Goal: Navigation & Orientation: Find specific page/section

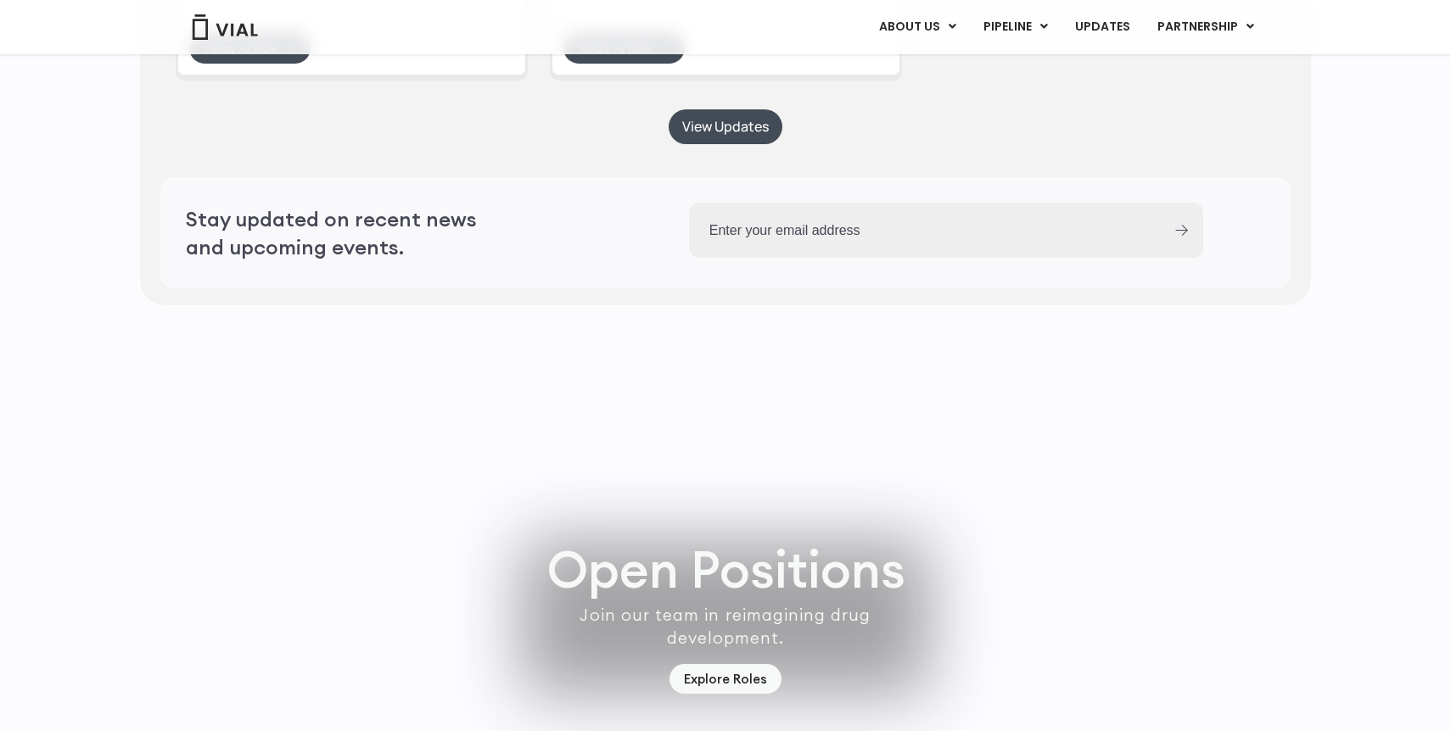
scroll to position [4747, 0]
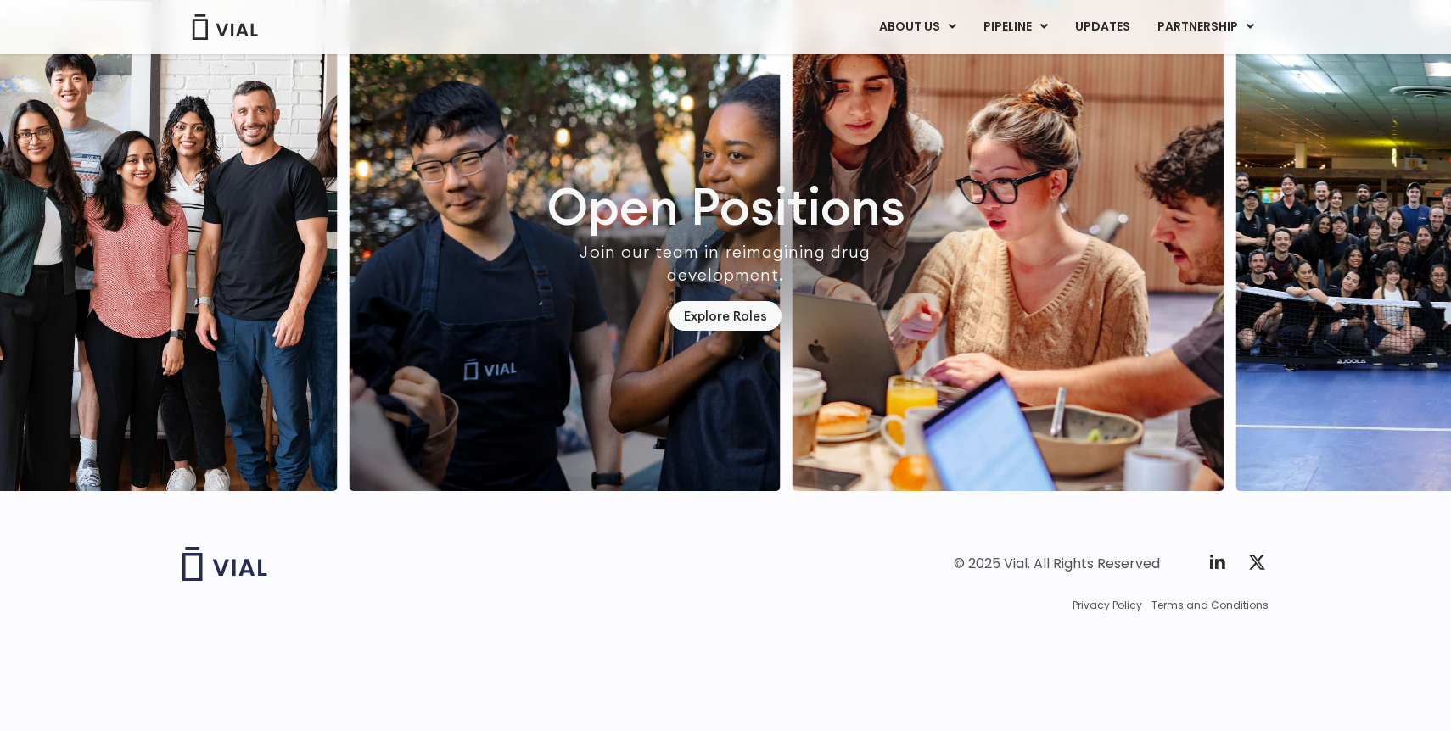
click at [1221, 581] on div "© 2025 Vial. All Rights Reserved Twitter X Logo" at bounding box center [999, 564] width 539 height 34
click at [1214, 573] on icon at bounding box center [1217, 562] width 20 height 20
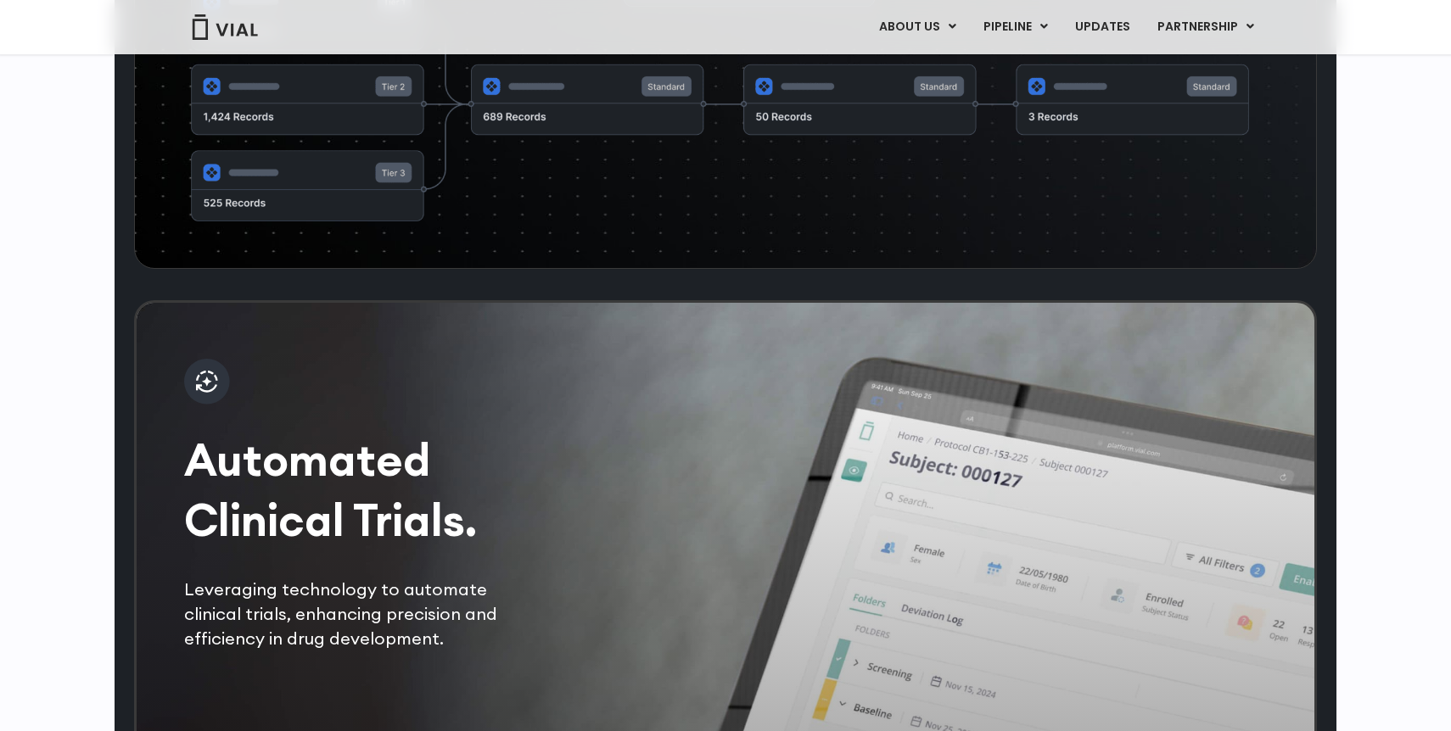
scroll to position [3009, 0]
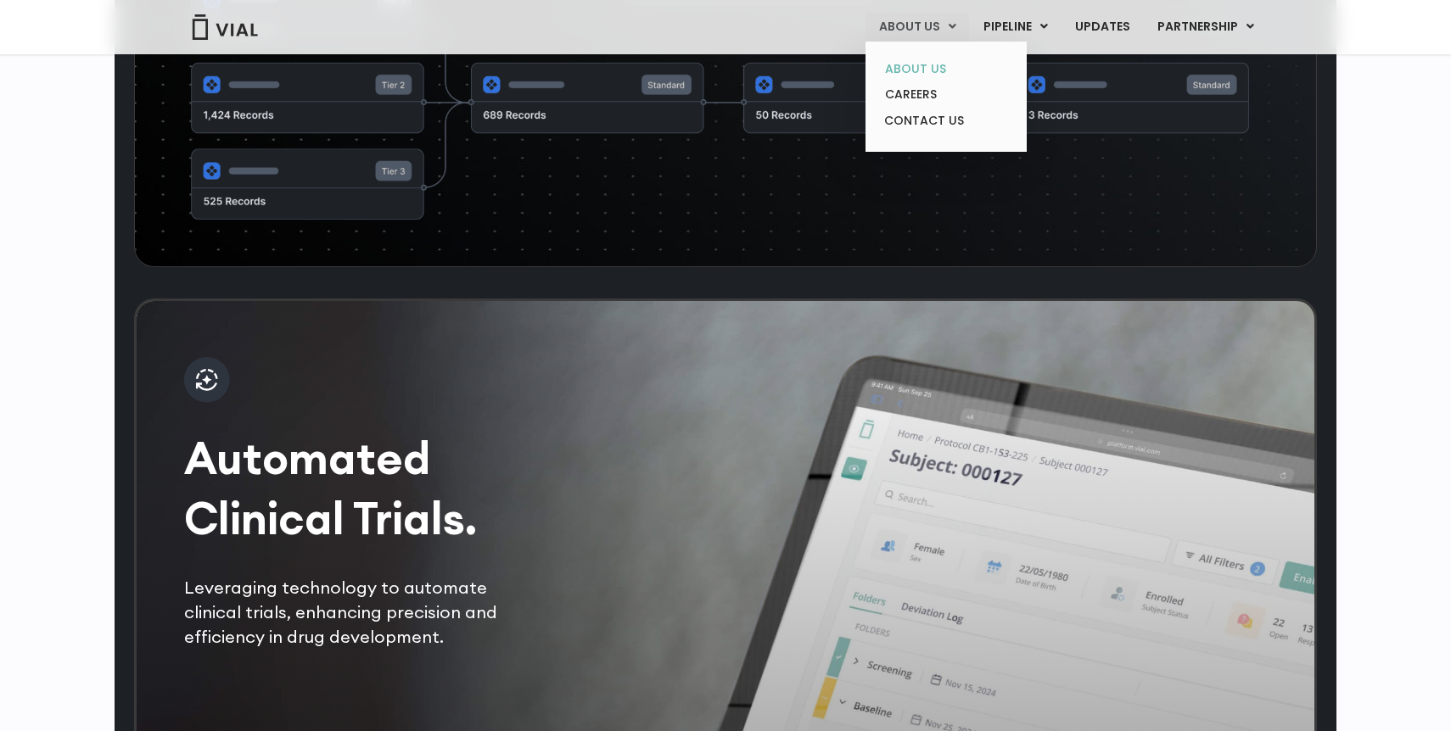
click at [937, 60] on link "ABOUT US" at bounding box center [945, 69] width 148 height 26
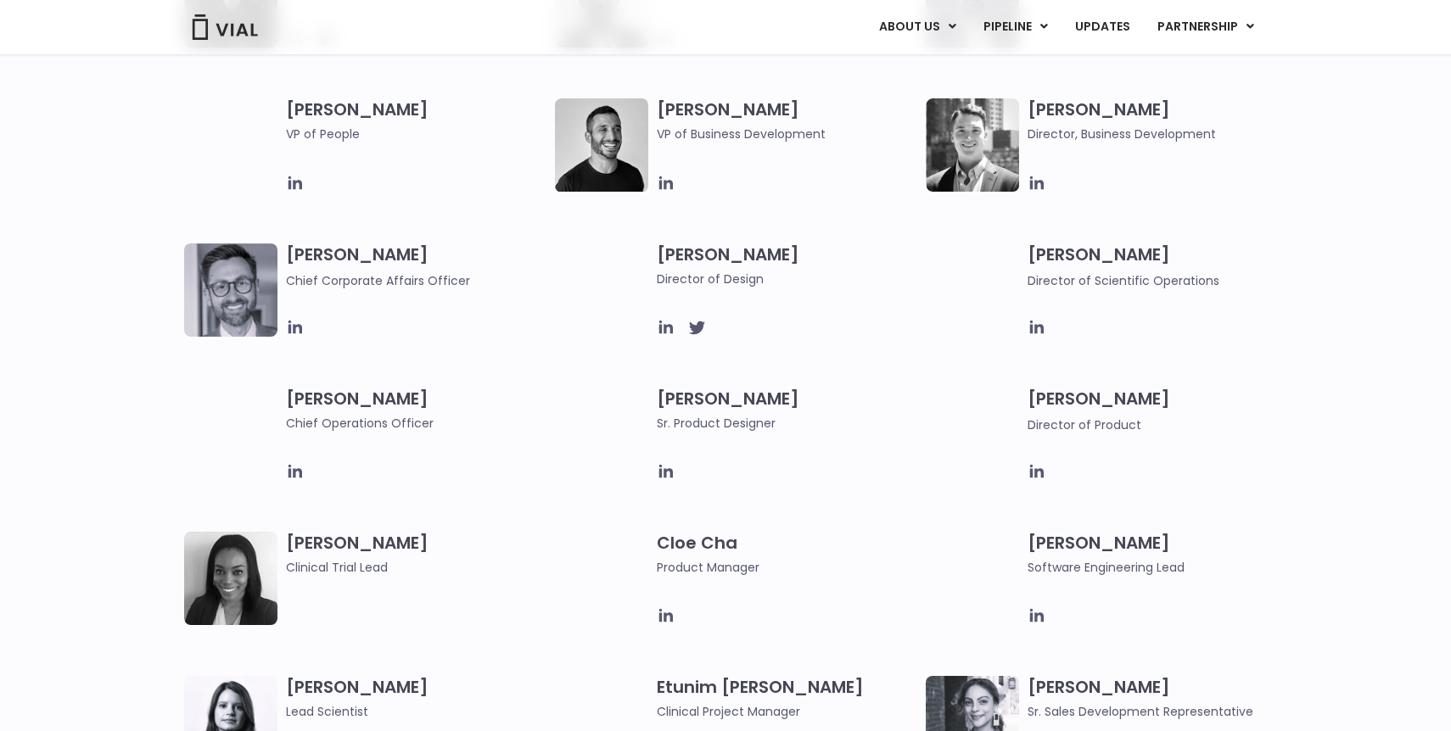
scroll to position [961, 0]
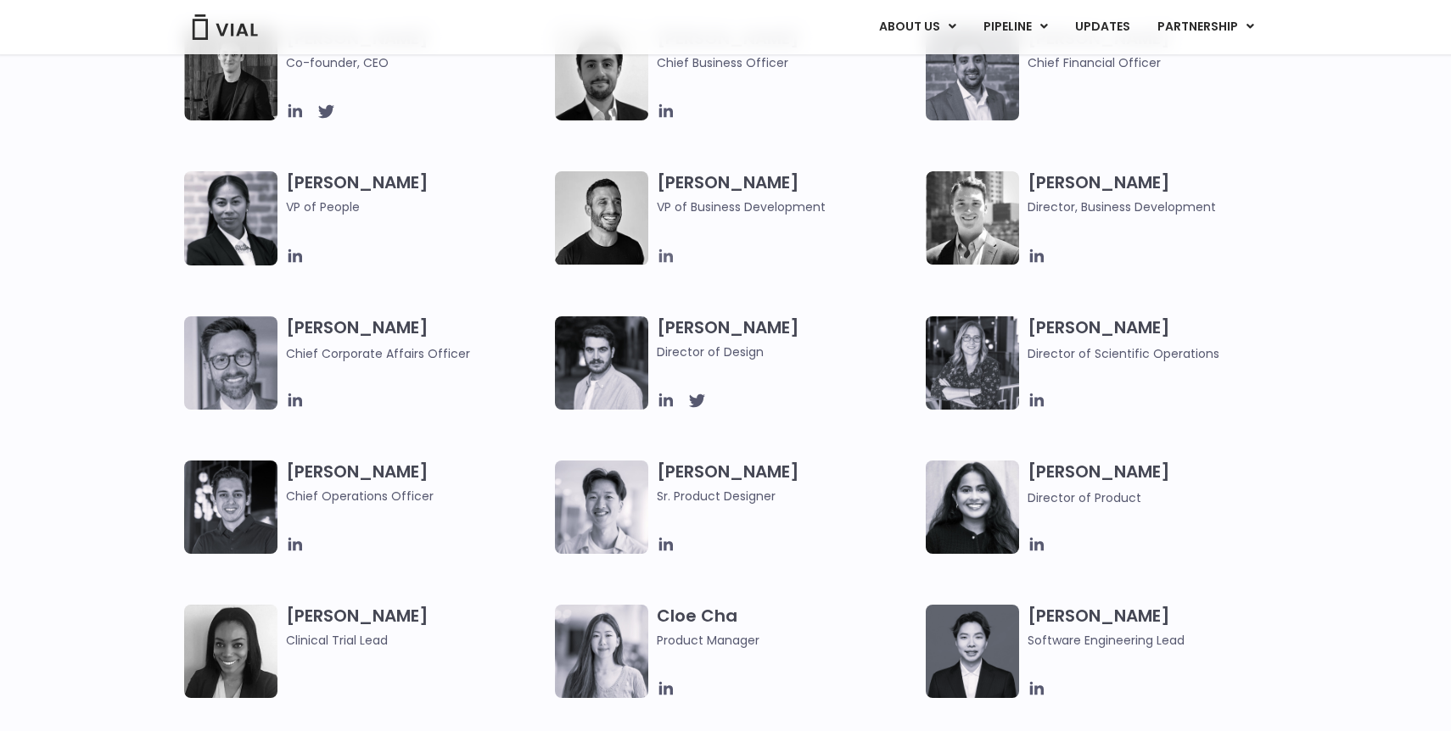
click at [666, 255] on icon at bounding box center [666, 256] width 14 height 14
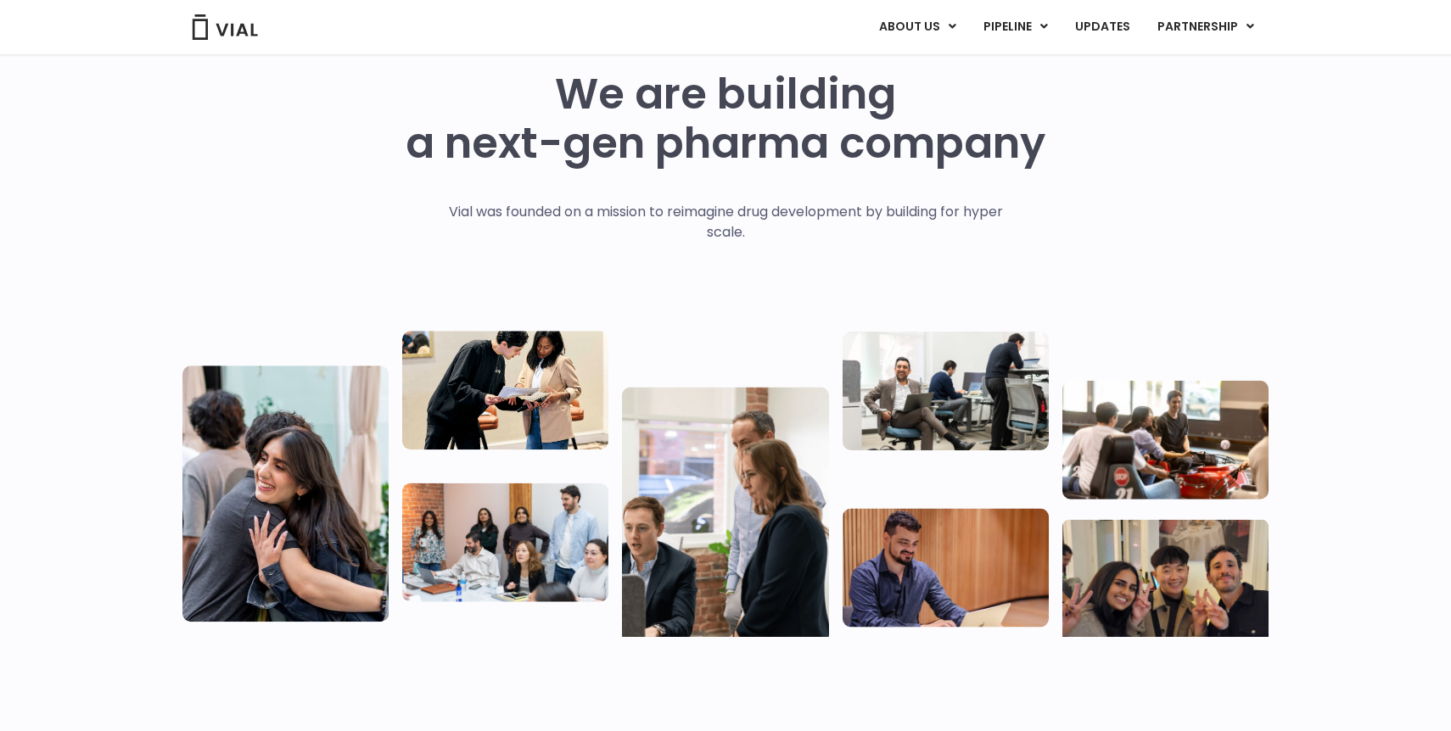
scroll to position [74, 0]
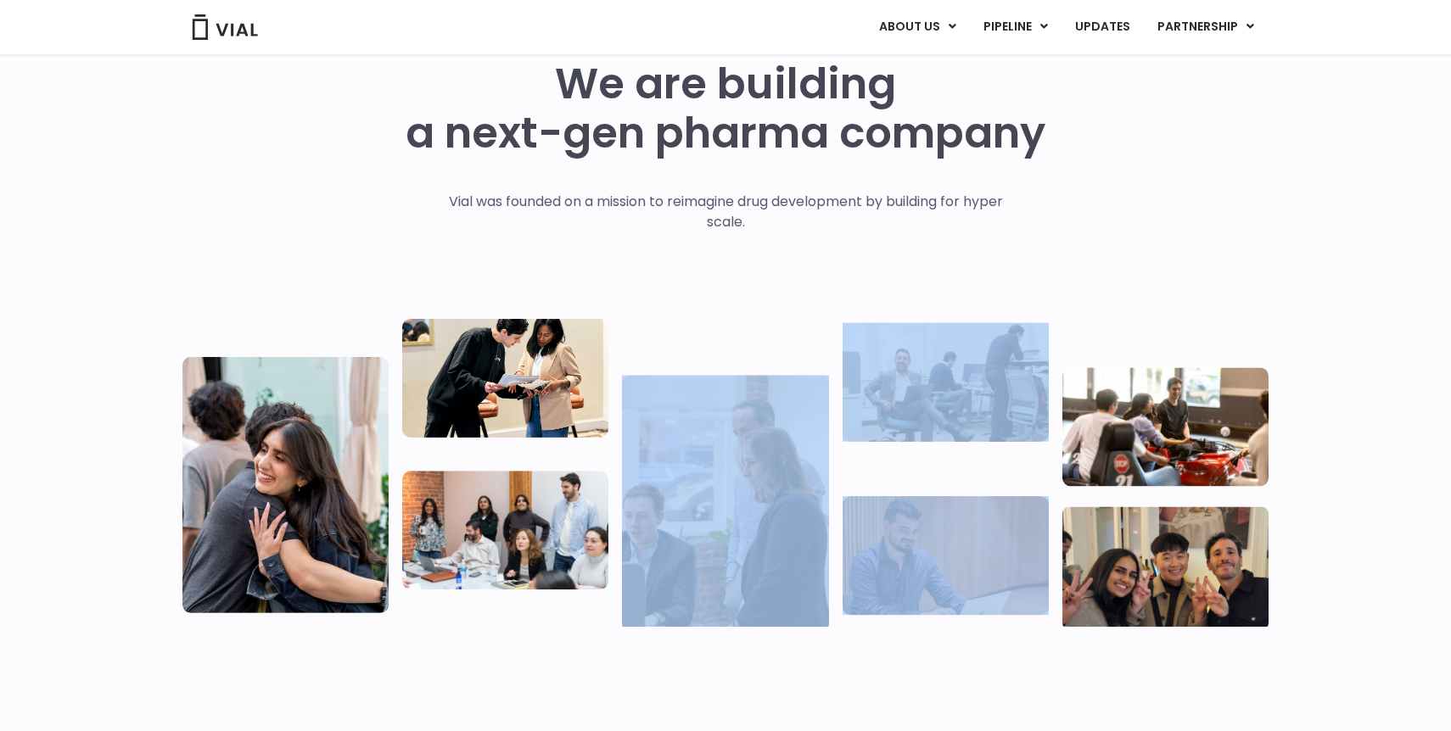
drag, startPoint x: 957, startPoint y: 476, endPoint x: 719, endPoint y: 325, distance: 281.5
click at [716, 327] on div at bounding box center [725, 463] width 1086 height 327
click at [719, 325] on div at bounding box center [725, 463] width 1086 height 327
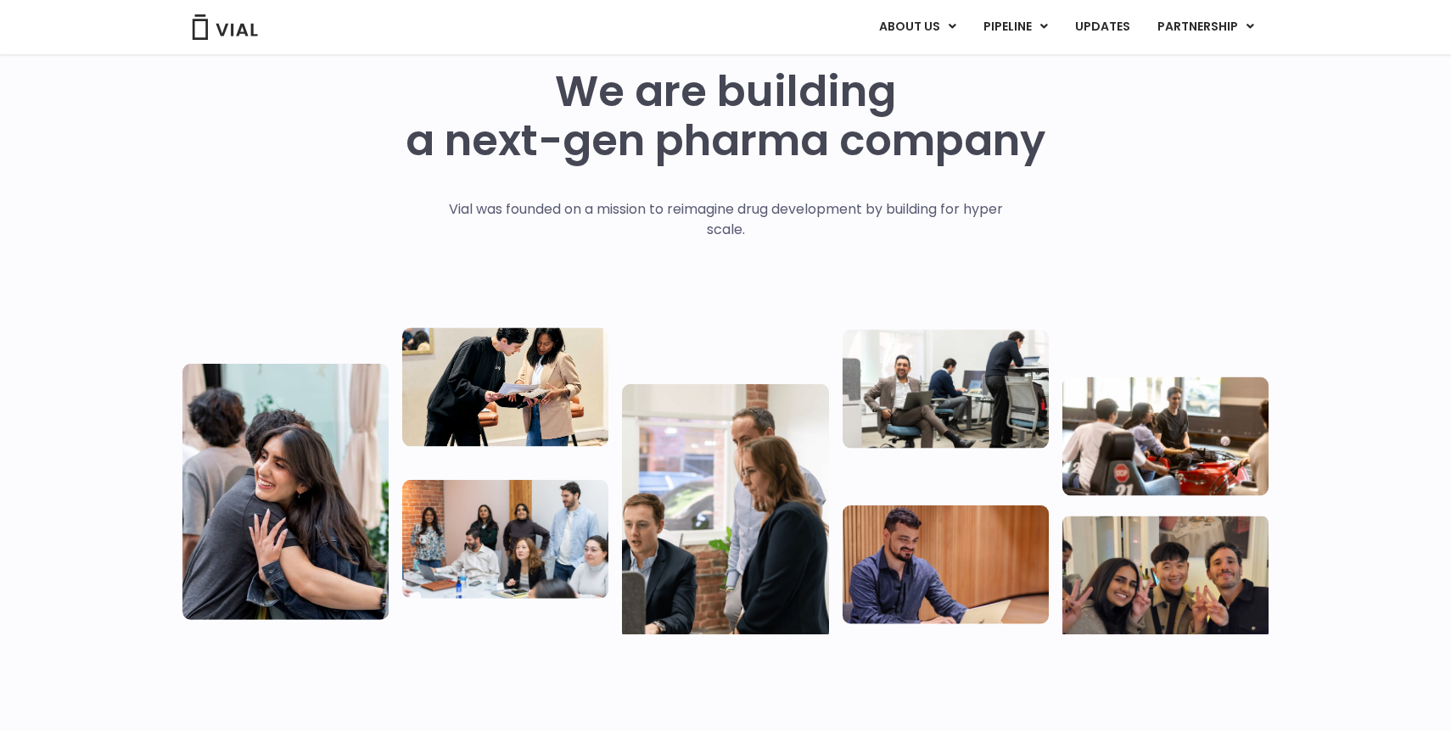
scroll to position [65, 0]
click at [1132, 427] on img at bounding box center [1165, 437] width 206 height 119
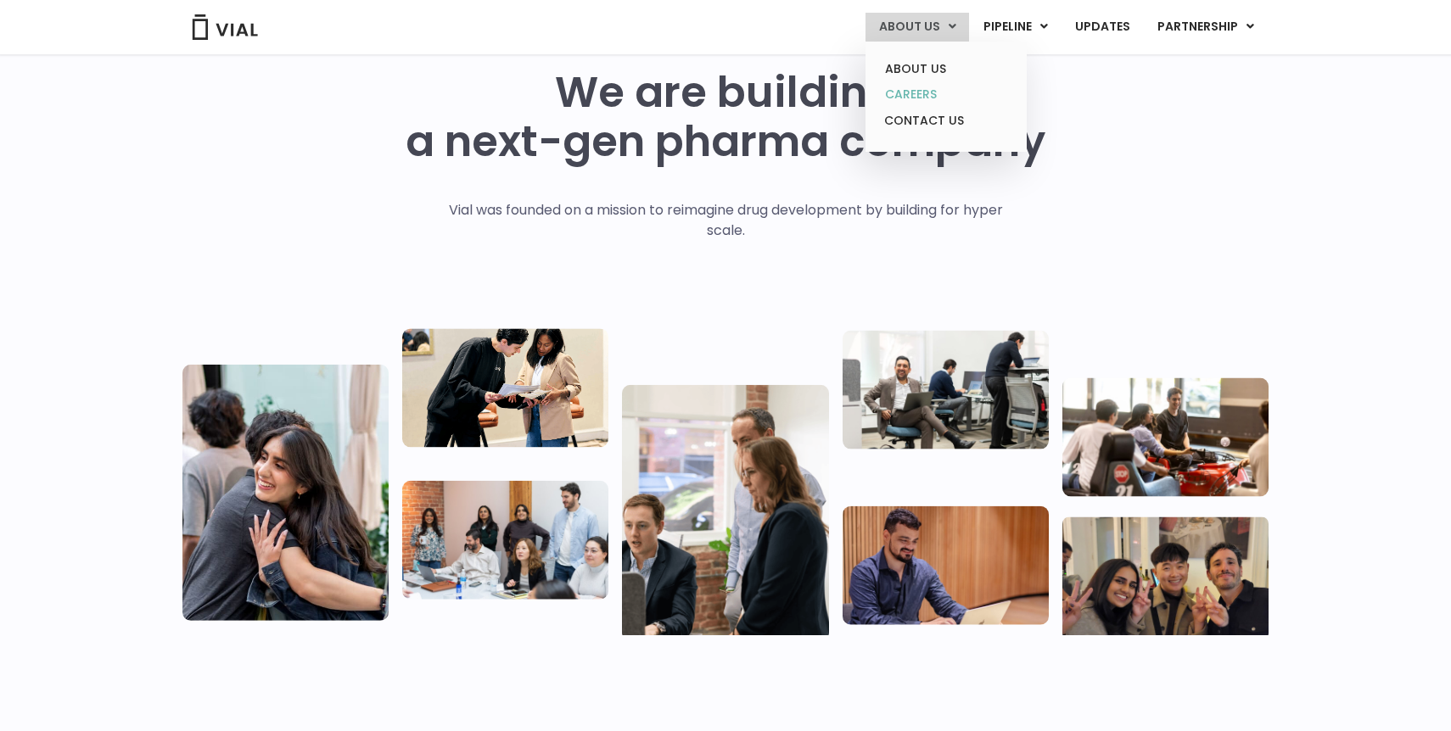
click at [932, 99] on link "CAREERS" at bounding box center [945, 94] width 148 height 26
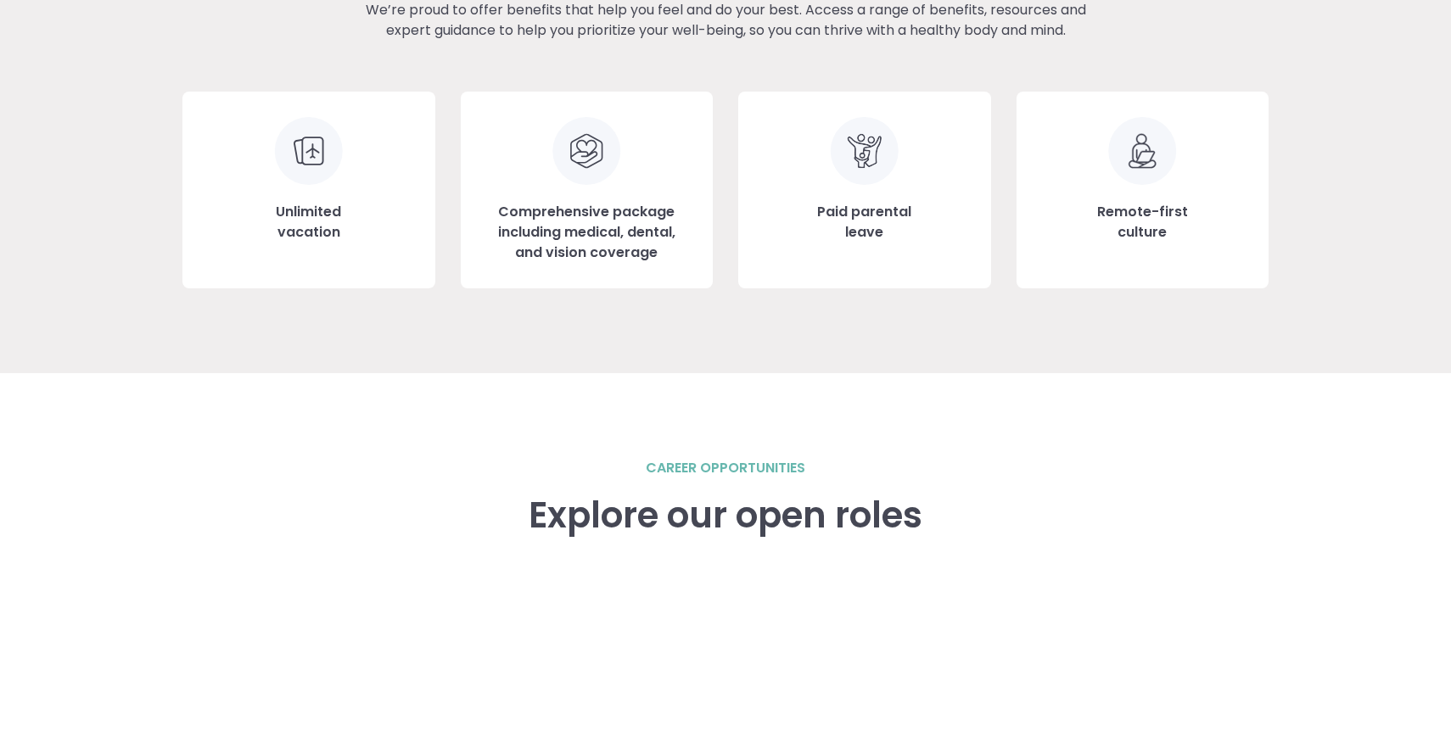
scroll to position [2403, 0]
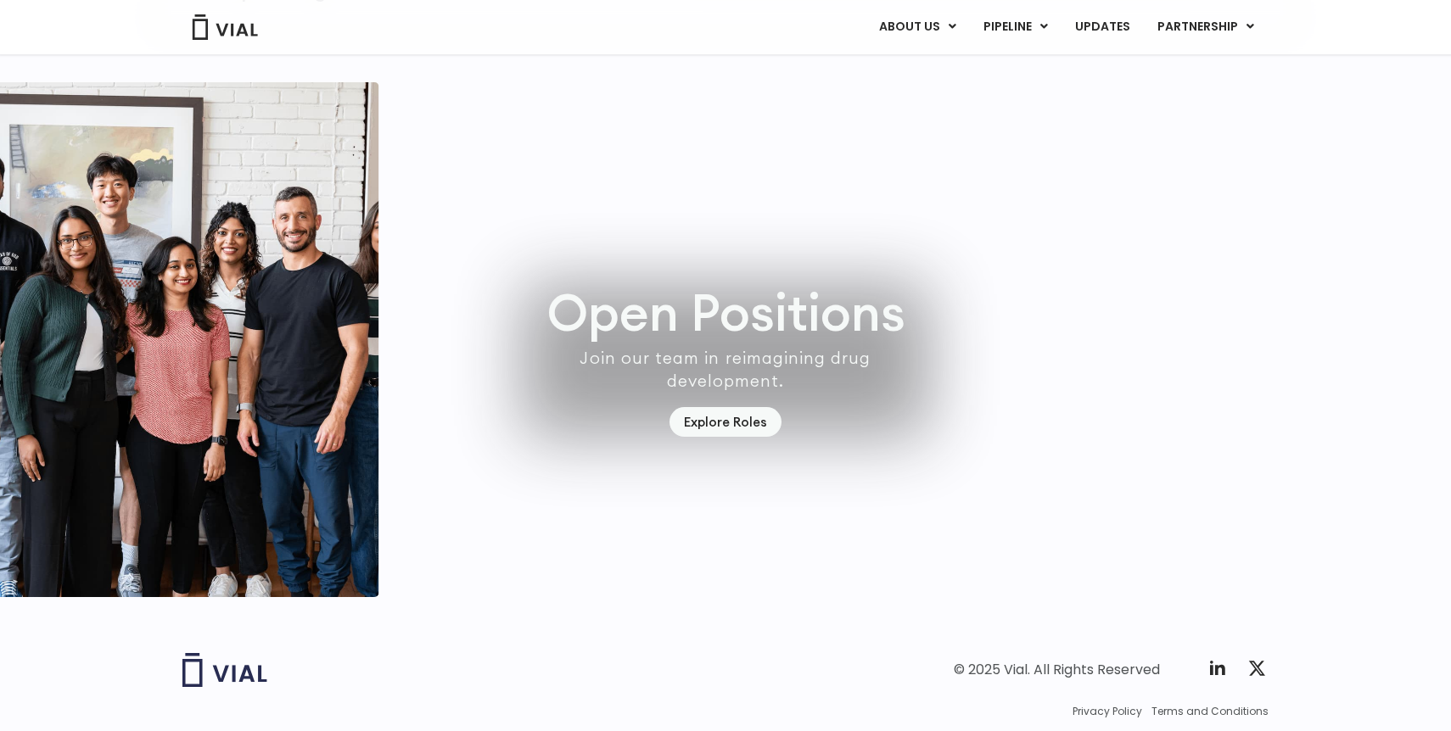
scroll to position [4747, 0]
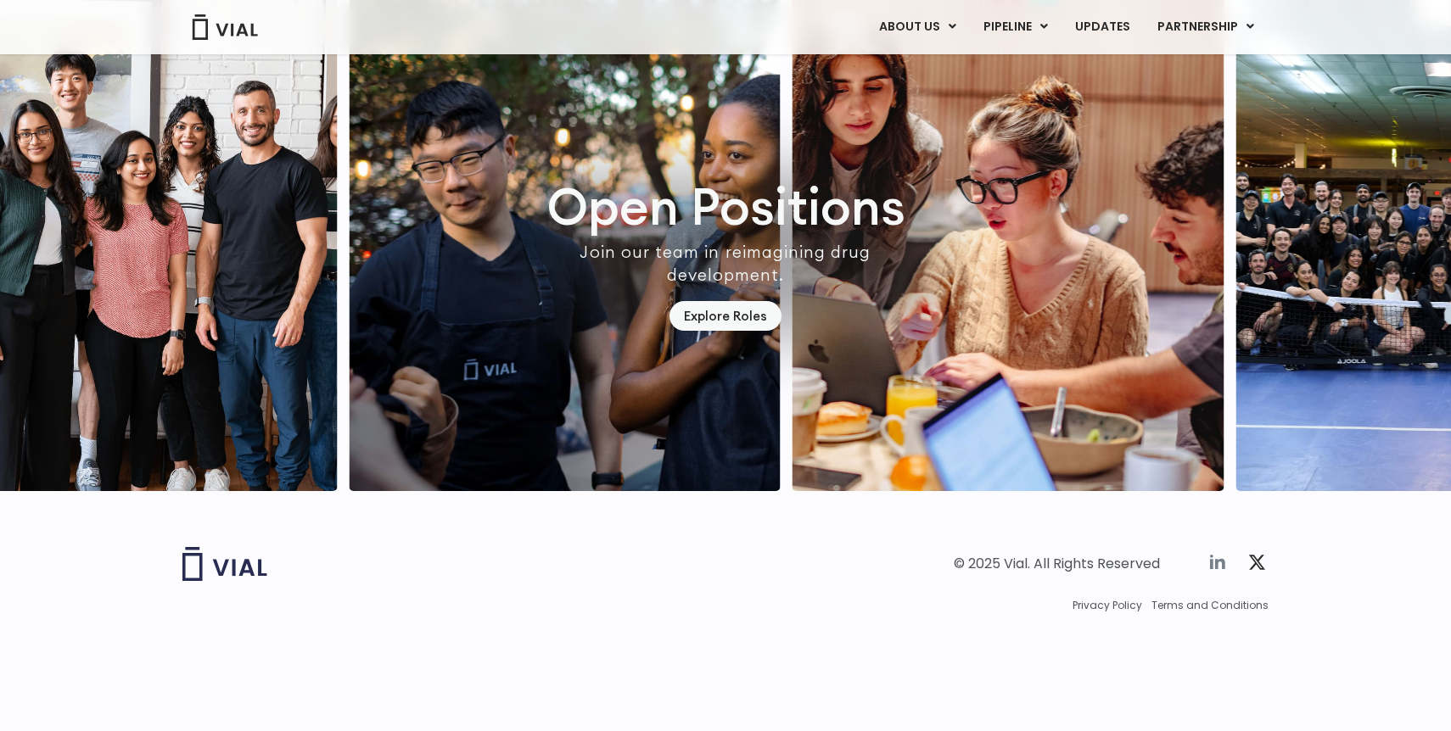
click at [1217, 573] on icon at bounding box center [1217, 562] width 20 height 20
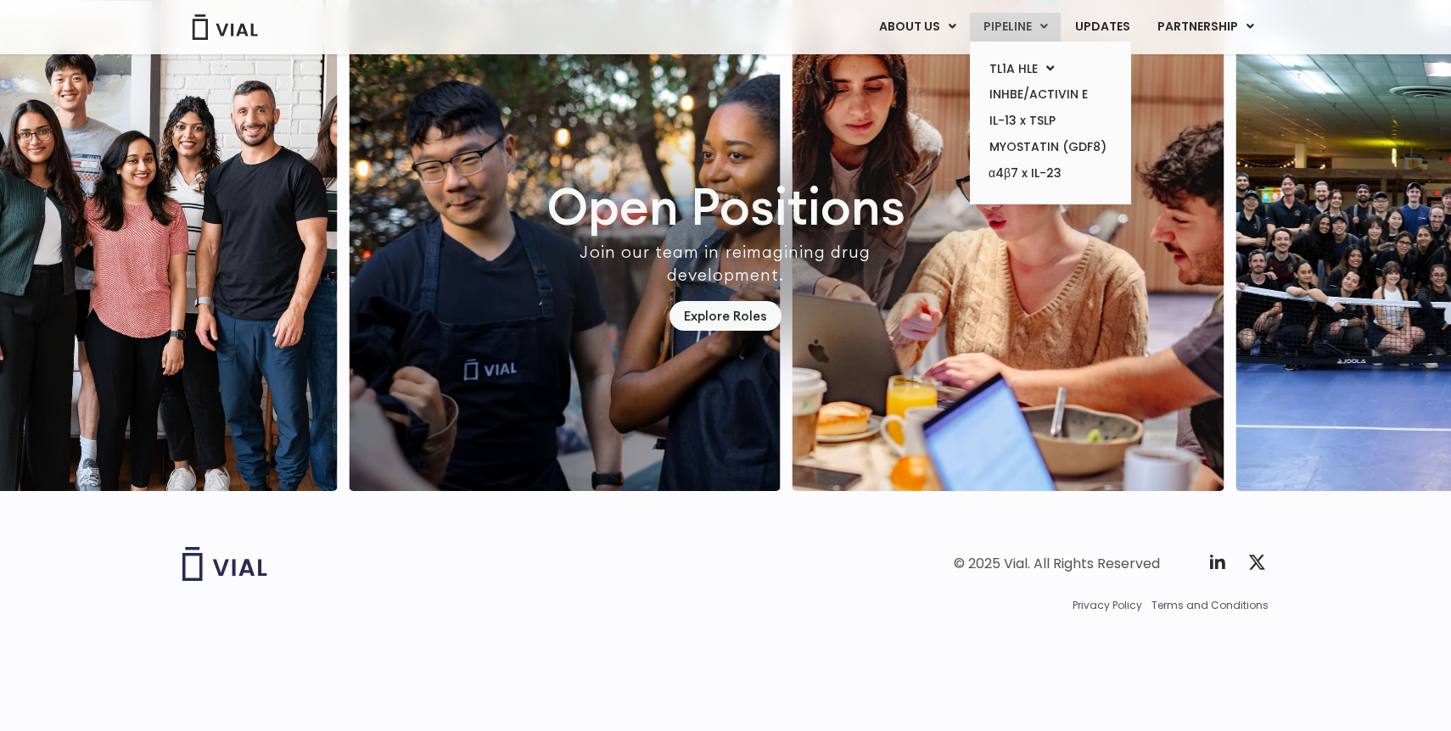
click at [1010, 25] on link "PIPELINE" at bounding box center [1015, 27] width 91 height 29
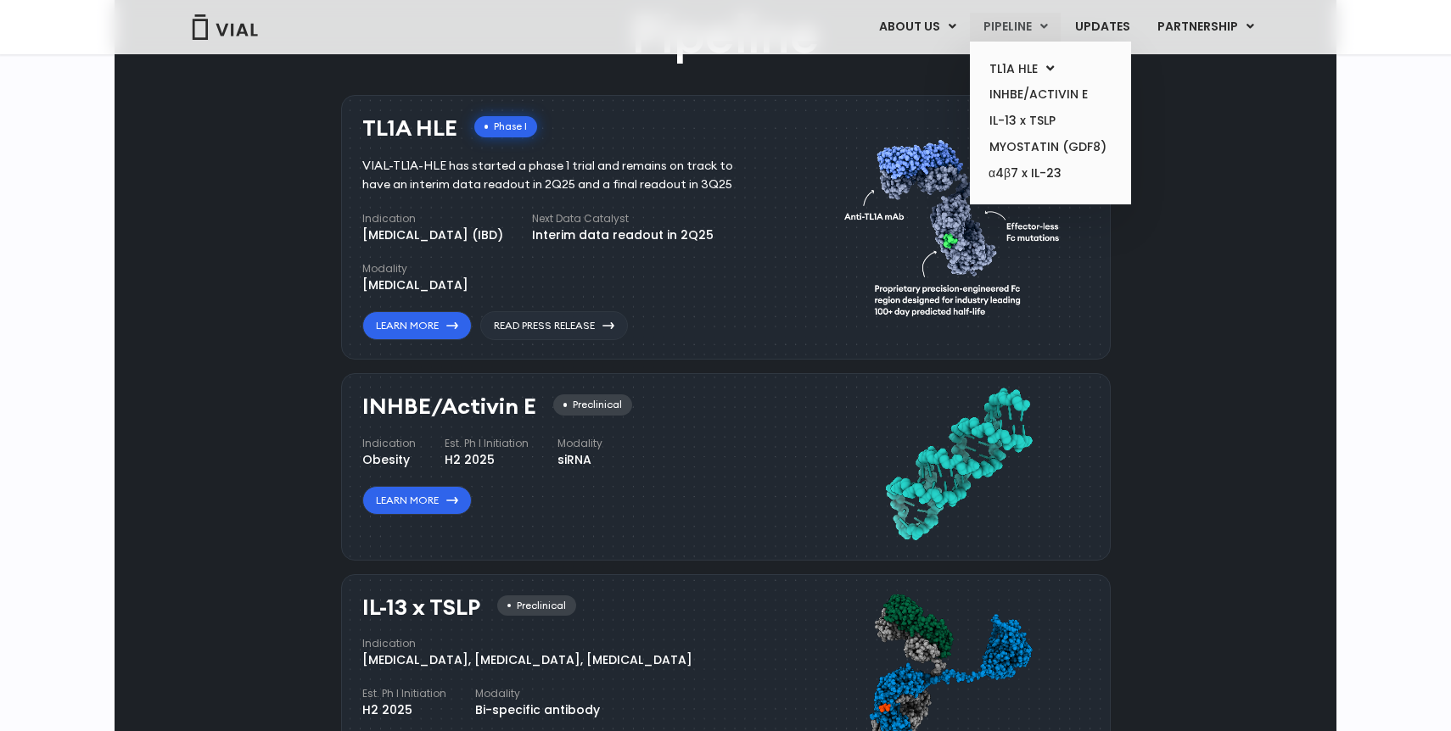
click at [1003, 35] on link "PIPELINE" at bounding box center [1015, 27] width 91 height 29
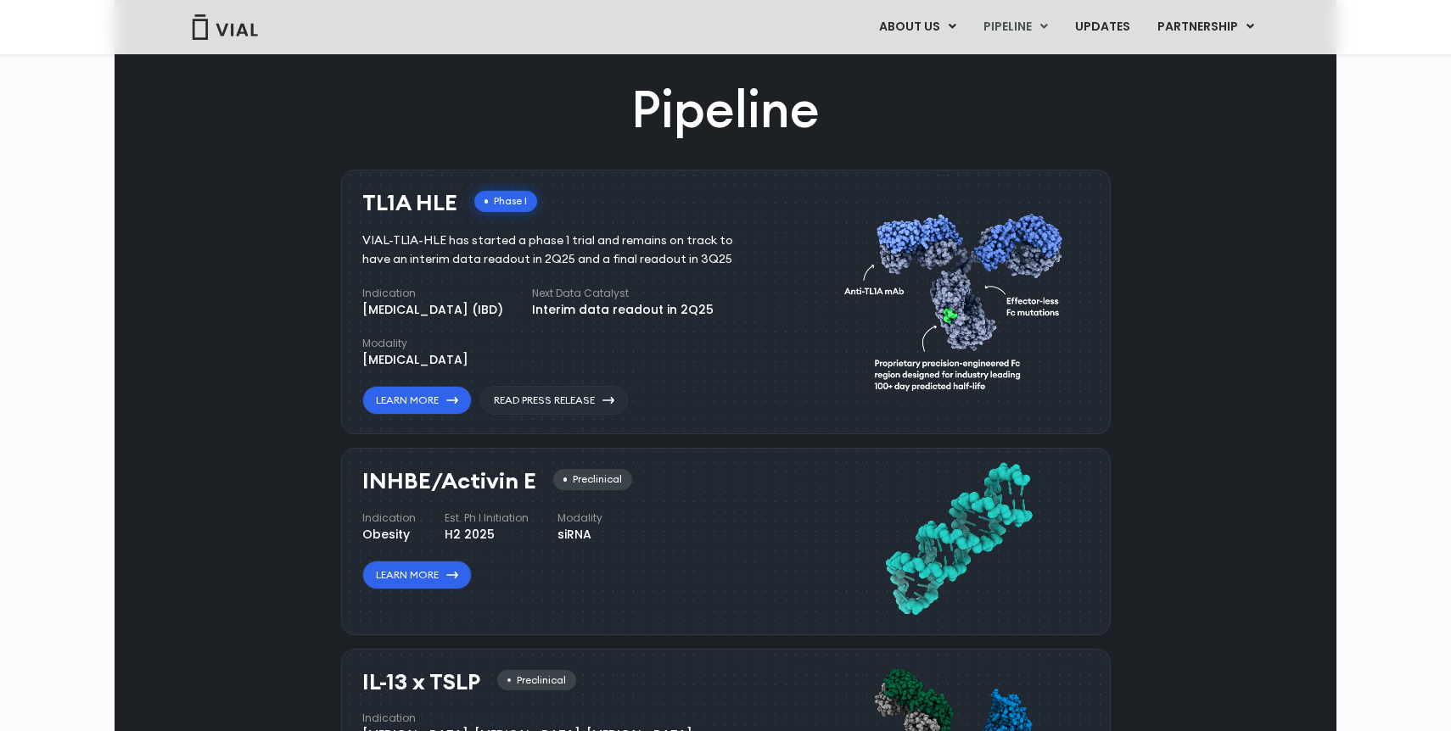
scroll to position [1025, 0]
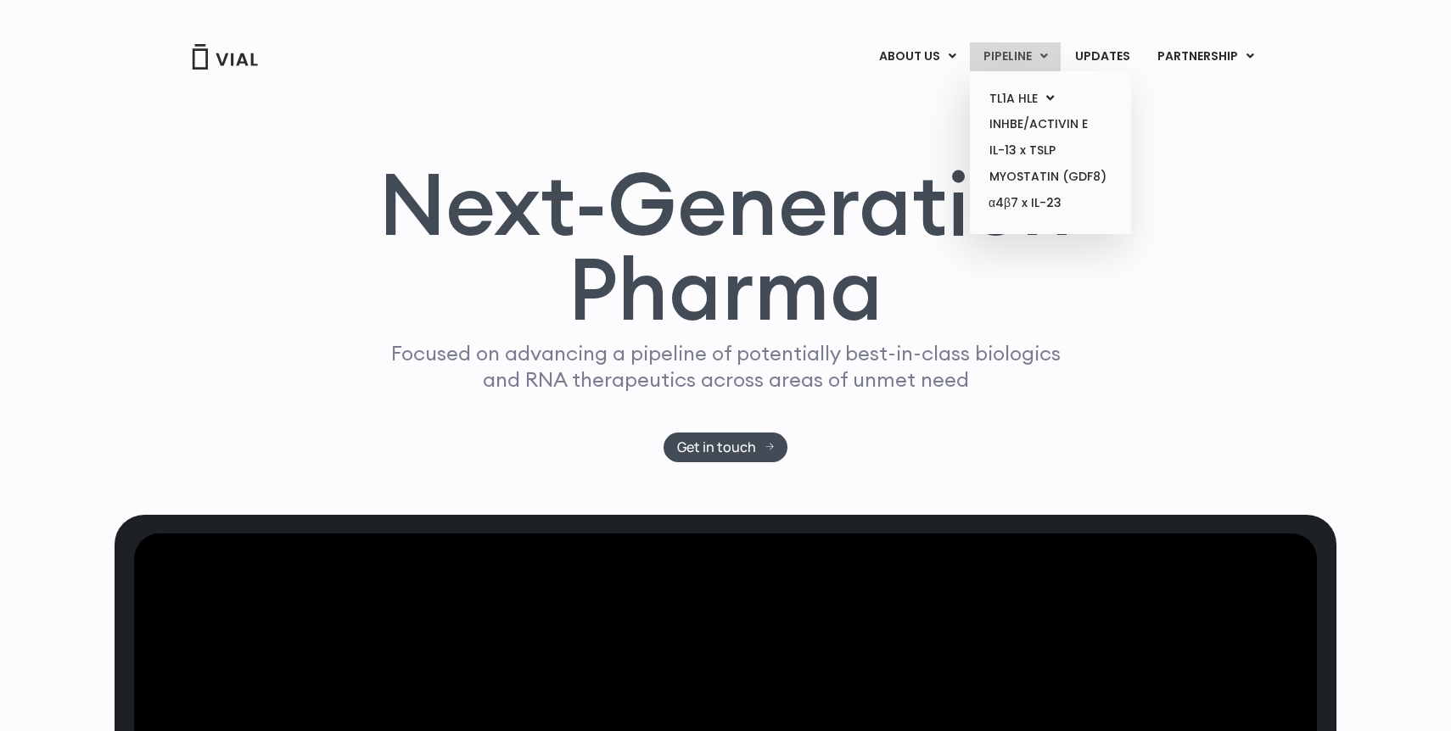
click at [1013, 64] on link "PIPELINE" at bounding box center [1015, 56] width 91 height 29
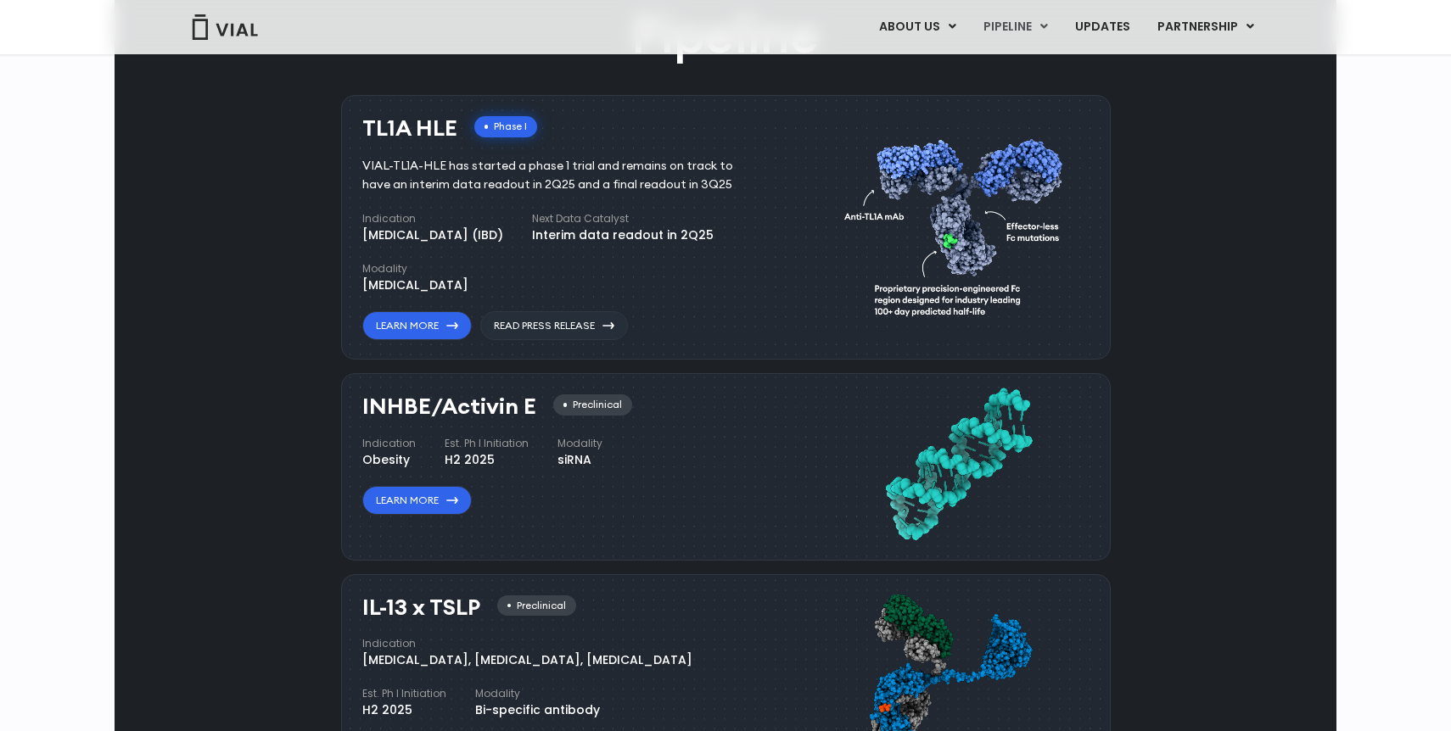
click at [236, 23] on img at bounding box center [225, 26] width 68 height 25
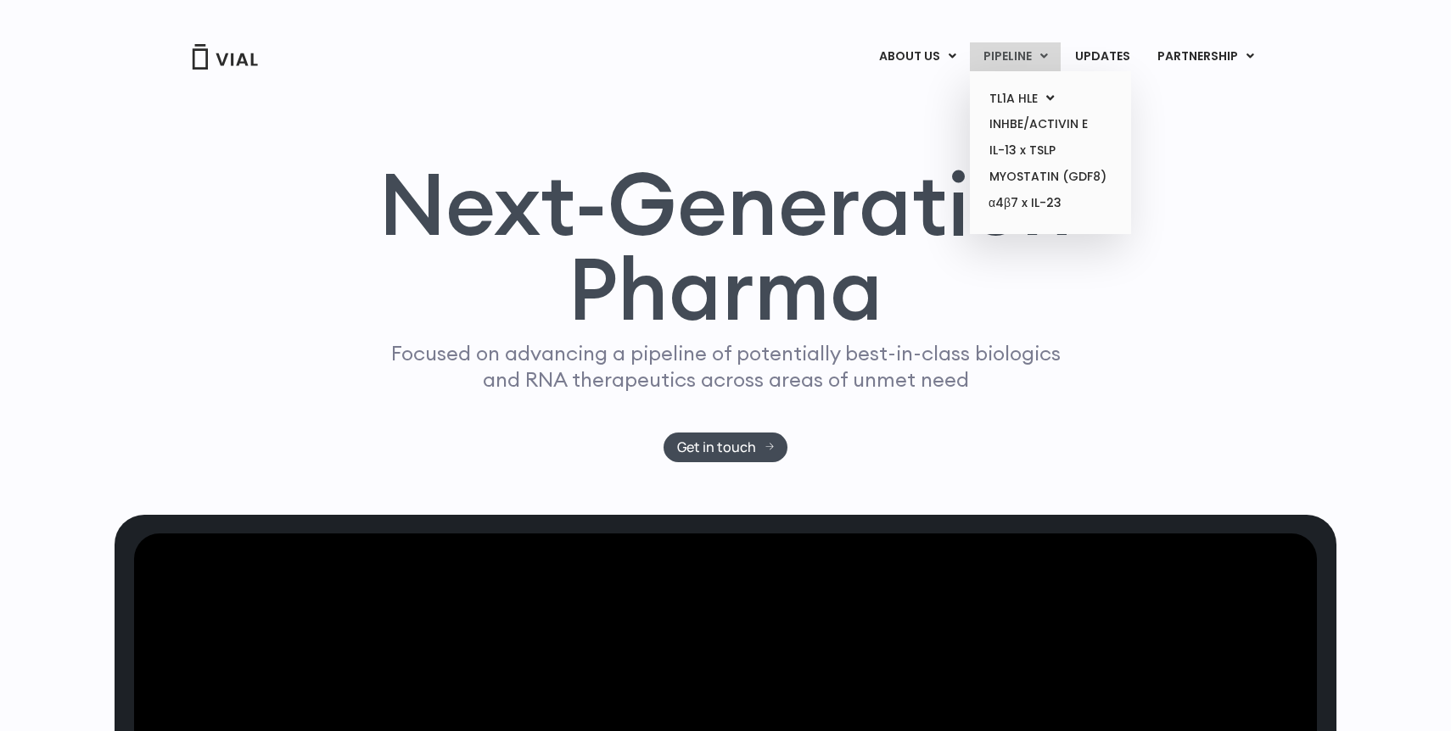
click at [1011, 49] on link "PIPELINE" at bounding box center [1015, 56] width 91 height 29
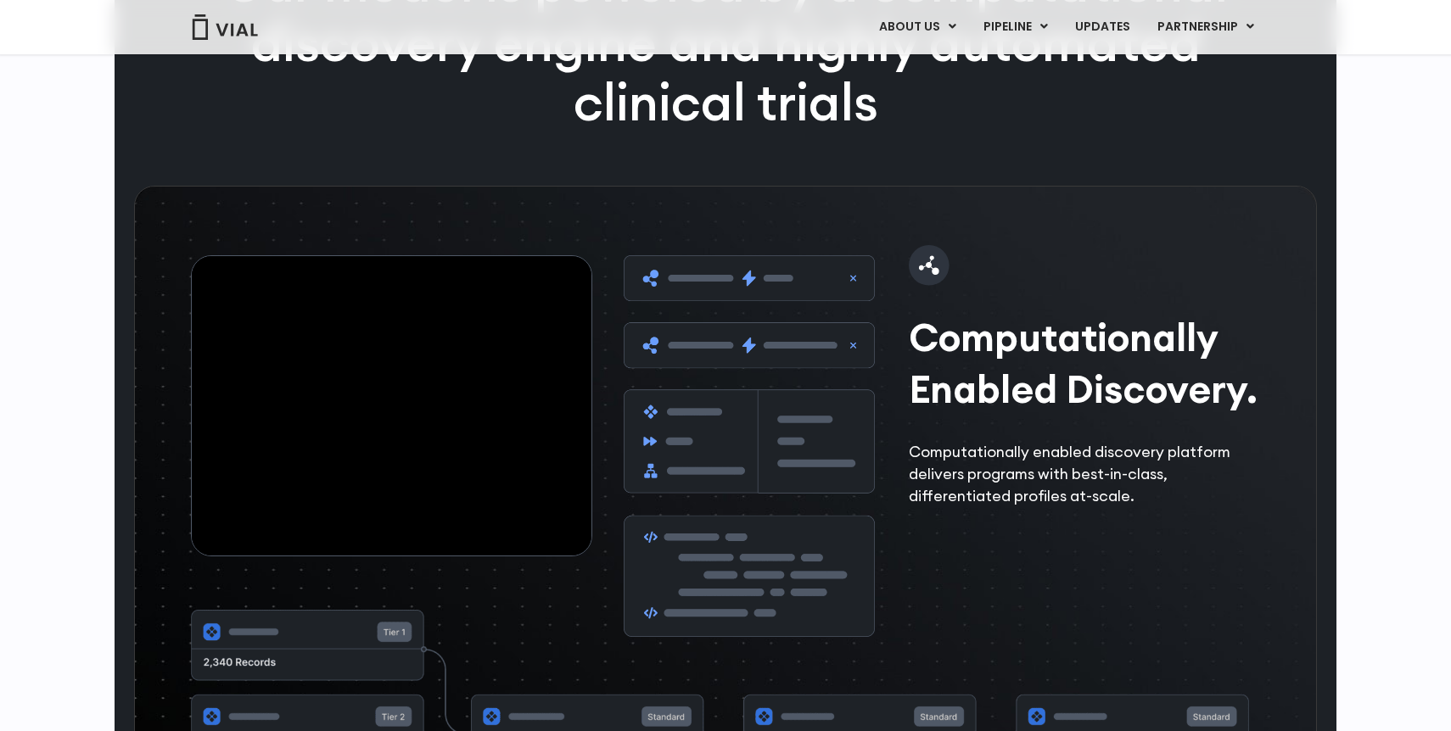
scroll to position [1852, 0]
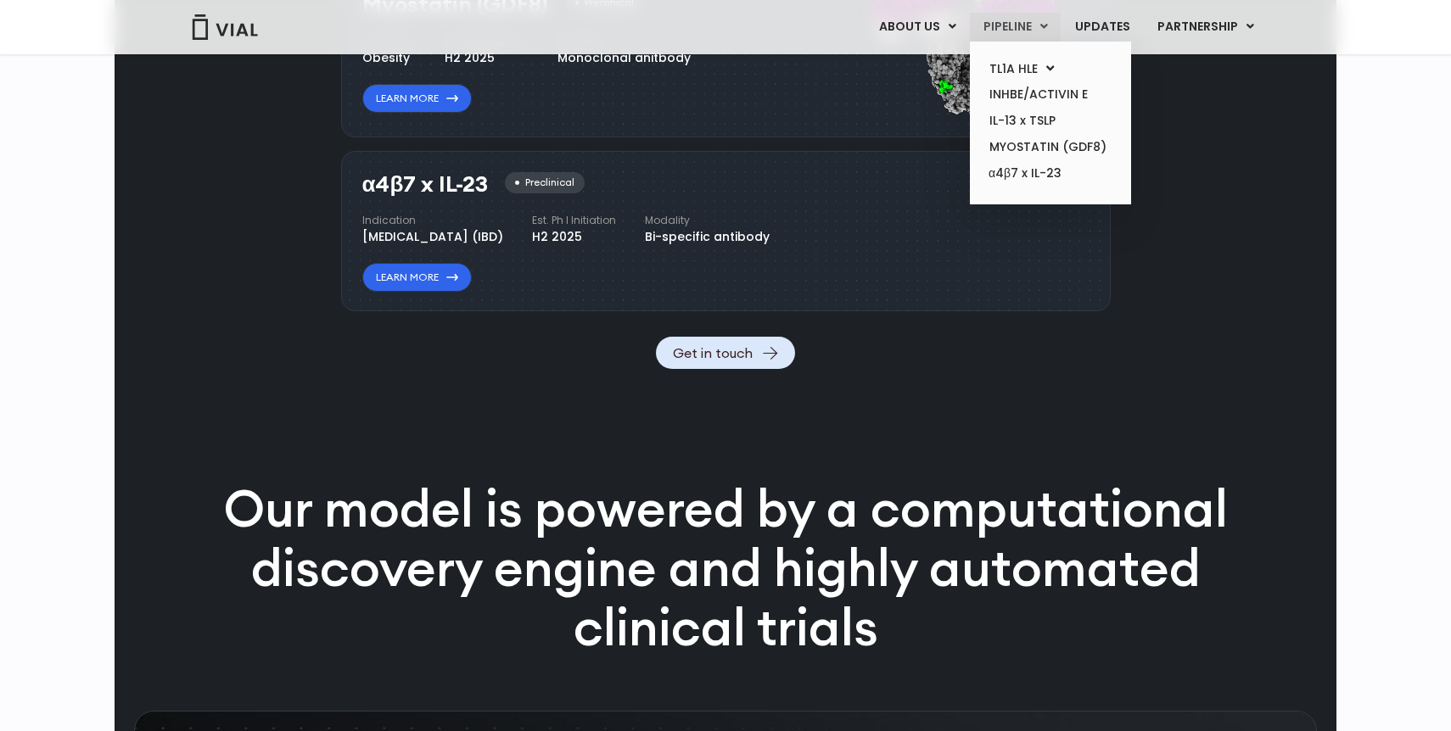
click at [1007, 21] on link "PIPELINE" at bounding box center [1015, 27] width 91 height 29
